Goal: Navigation & Orientation: Go to known website

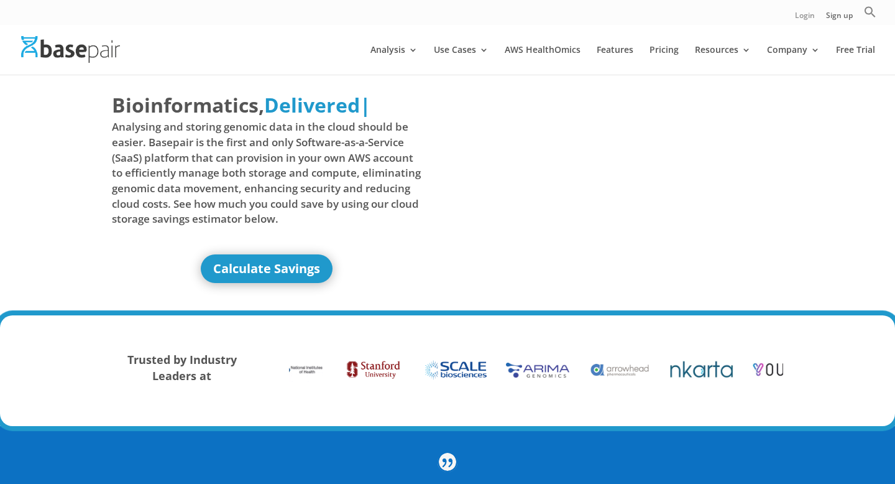
click at [808, 16] on link "Login" at bounding box center [805, 18] width 20 height 13
click at [810, 17] on link "Login" at bounding box center [805, 18] width 20 height 13
